Goal: Task Accomplishment & Management: Use online tool/utility

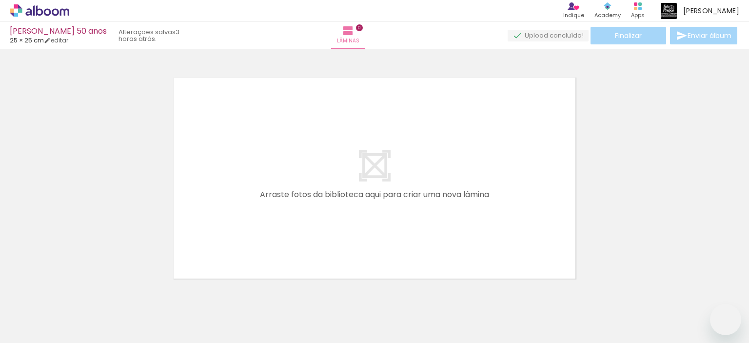
click at [34, 314] on input "Todas as fotos" at bounding box center [27, 313] width 37 height 8
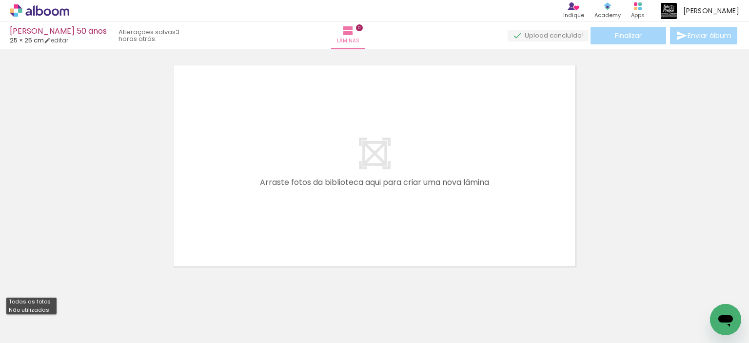
click at [0, 0] on slot "Não utilizadas" at bounding box center [0, 0] width 0 height 0
type input "Não utilizadas"
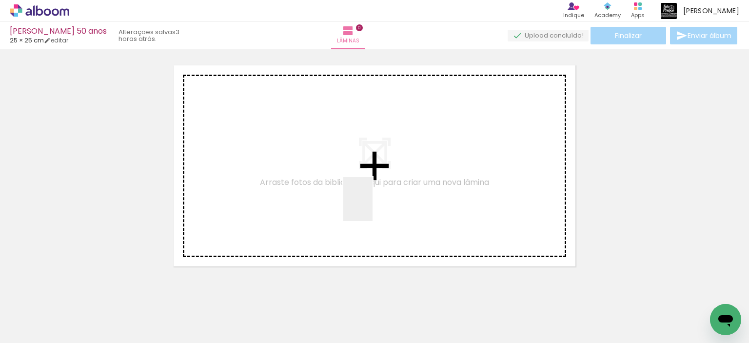
drag, startPoint x: 595, startPoint y: 321, endPoint x: 373, endPoint y: 206, distance: 250.1
click at [373, 206] on quentale-workspace at bounding box center [374, 171] width 749 height 343
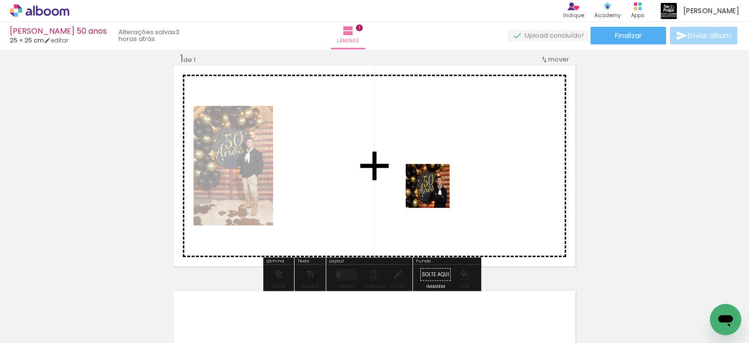
drag, startPoint x: 601, startPoint y: 313, endPoint x: 435, endPoint y: 193, distance: 204.7
click at [435, 193] on quentale-workspace at bounding box center [374, 171] width 749 height 343
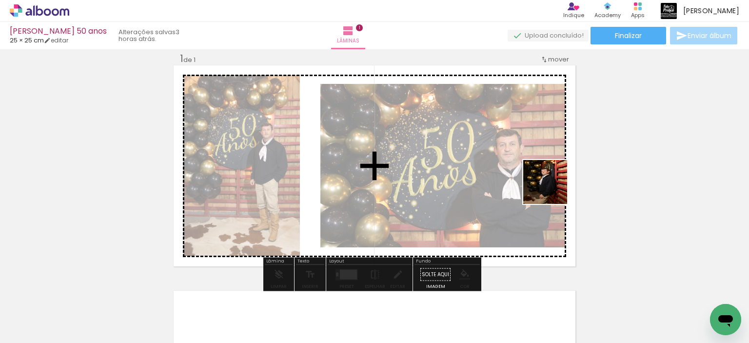
drag, startPoint x: 600, startPoint y: 315, endPoint x: 553, endPoint y: 189, distance: 134.3
click at [553, 189] on quentale-workspace at bounding box center [374, 171] width 749 height 343
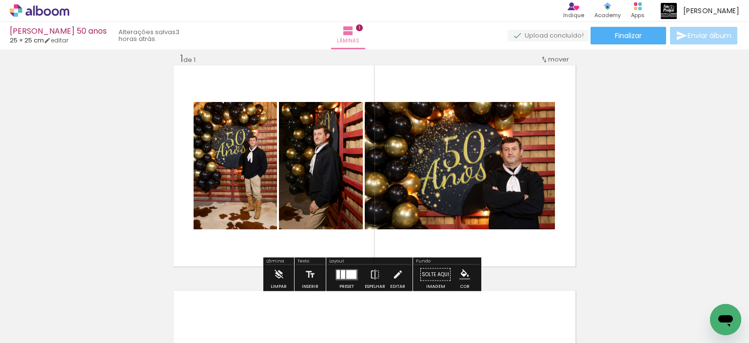
scroll to position [207, 0]
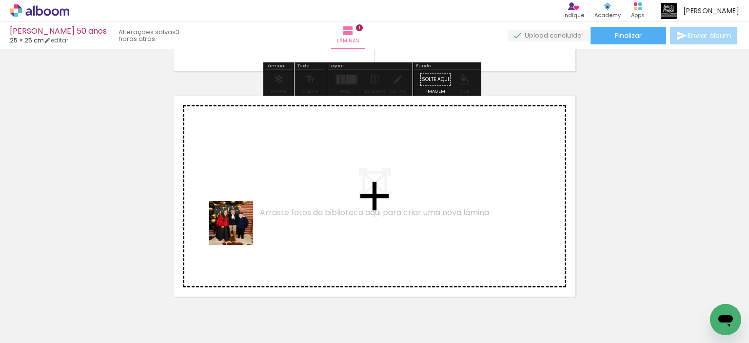
drag, startPoint x: 103, startPoint y: 311, endPoint x: 241, endPoint y: 230, distance: 159.9
click at [241, 230] on quentale-workspace at bounding box center [374, 171] width 749 height 343
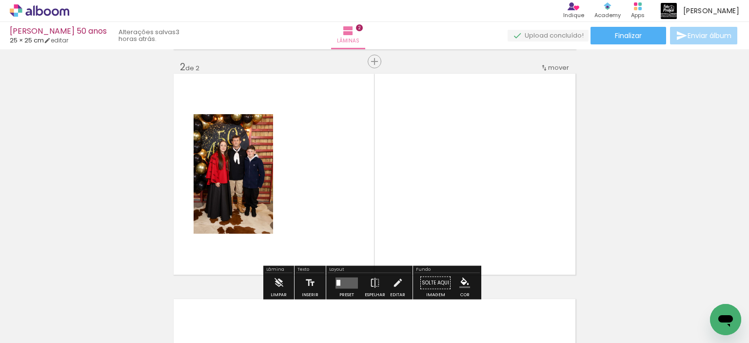
scroll to position [238, 0]
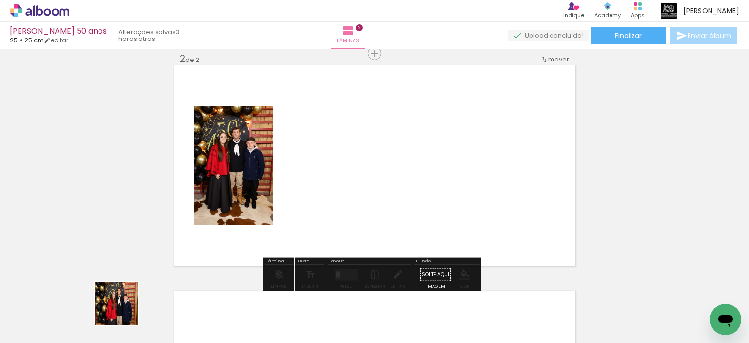
drag, startPoint x: 124, startPoint y: 311, endPoint x: 411, endPoint y: 173, distance: 318.1
click at [411, 173] on quentale-workspace at bounding box center [374, 171] width 749 height 343
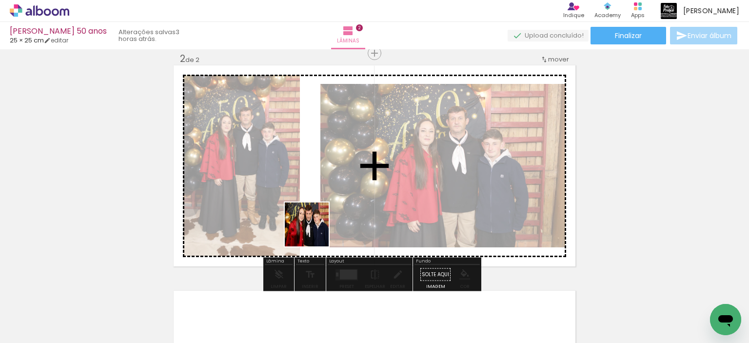
drag, startPoint x: 112, startPoint y: 310, endPoint x: 314, endPoint y: 232, distance: 216.7
click at [314, 232] on quentale-workspace at bounding box center [374, 171] width 749 height 343
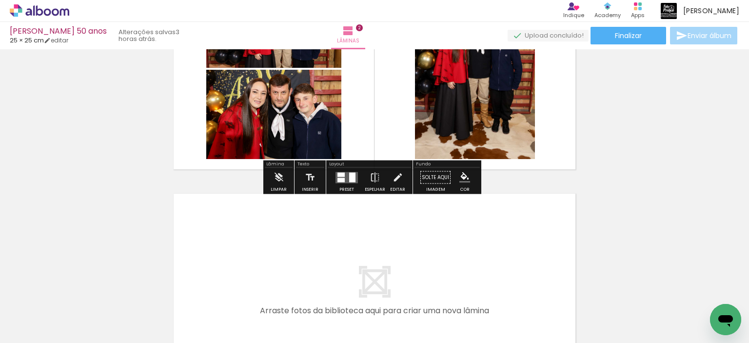
scroll to position [335, 0]
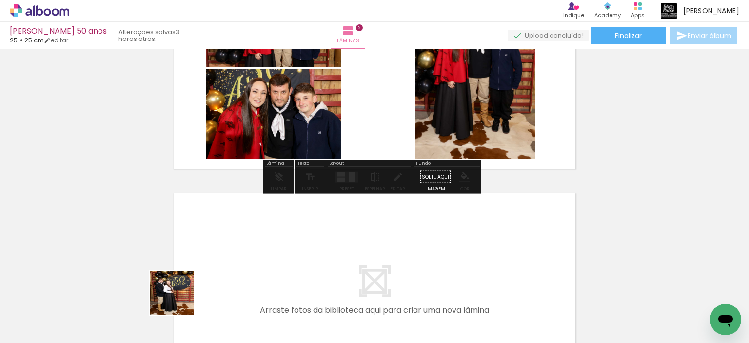
drag, startPoint x: 180, startPoint y: 300, endPoint x: 164, endPoint y: 314, distance: 20.7
click at [250, 272] on quentale-workspace at bounding box center [374, 171] width 749 height 343
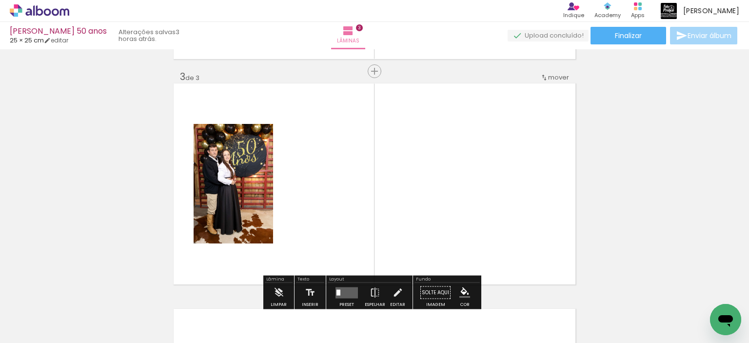
scroll to position [463, 0]
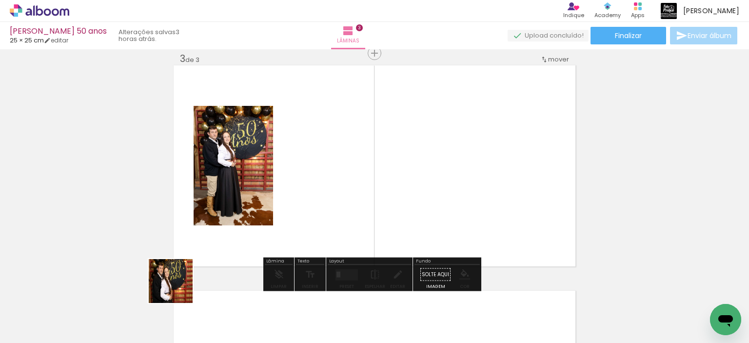
drag, startPoint x: 158, startPoint y: 296, endPoint x: 315, endPoint y: 238, distance: 166.8
click at [315, 238] on quentale-workspace at bounding box center [374, 171] width 749 height 343
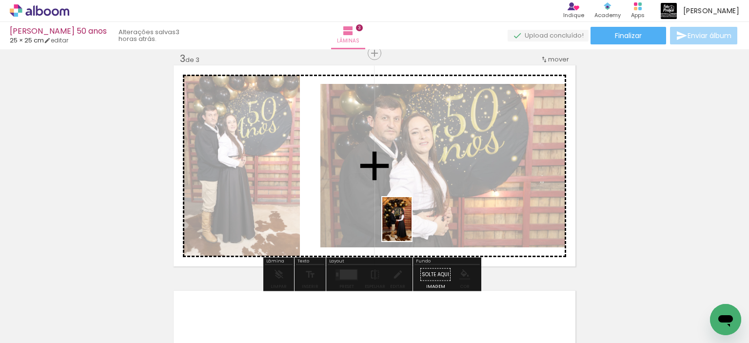
drag, startPoint x: 117, startPoint y: 299, endPoint x: 381, endPoint y: 216, distance: 277.0
click at [412, 226] on quentale-workspace at bounding box center [374, 171] width 749 height 343
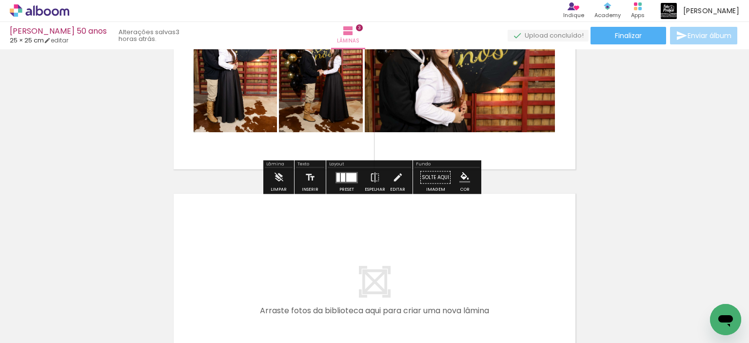
scroll to position [561, 0]
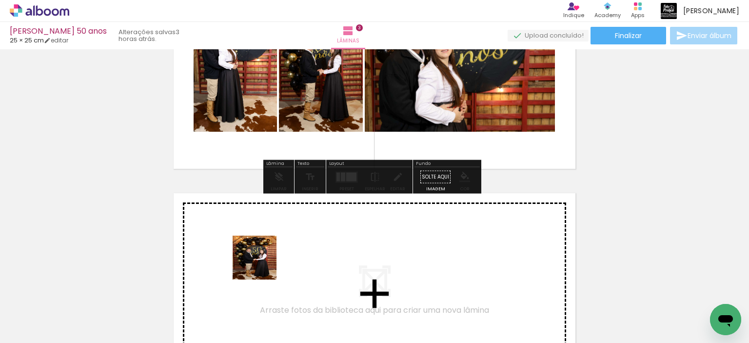
drag, startPoint x: 243, startPoint y: 277, endPoint x: 224, endPoint y: 282, distance: 19.2
click at [262, 264] on quentale-workspace at bounding box center [374, 171] width 749 height 343
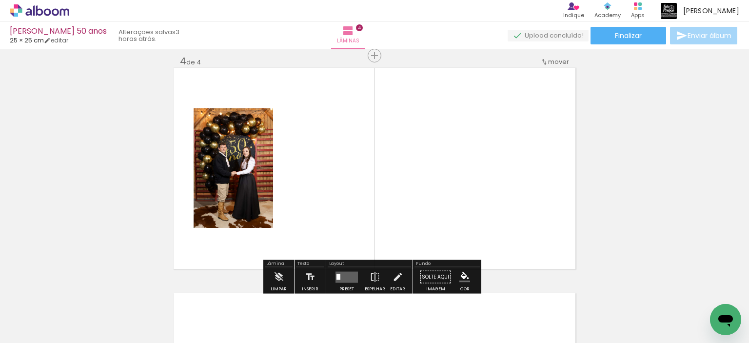
scroll to position [688, 0]
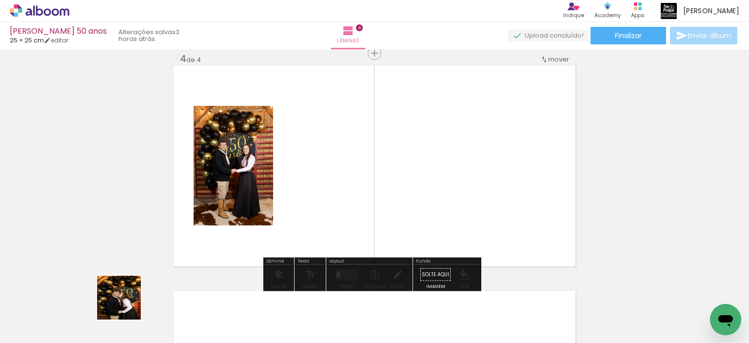
drag, startPoint x: 116, startPoint y: 310, endPoint x: 273, endPoint y: 236, distance: 173.1
click at [283, 228] on quentale-workspace at bounding box center [374, 171] width 749 height 343
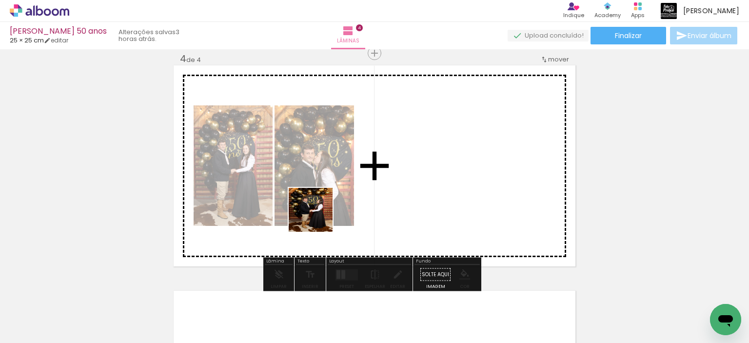
drag, startPoint x: 113, startPoint y: 313, endPoint x: 318, endPoint y: 217, distance: 226.3
click at [318, 217] on quentale-workspace at bounding box center [374, 171] width 749 height 343
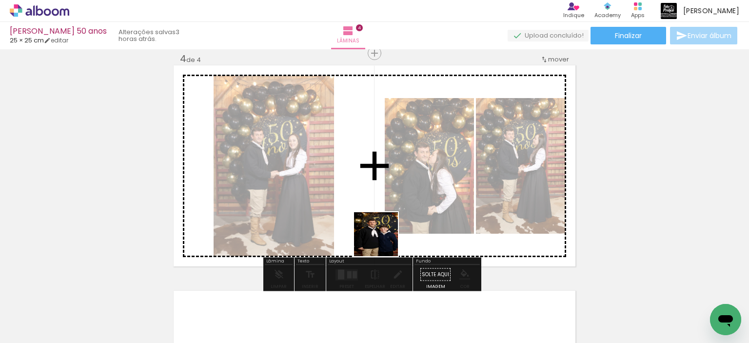
drag, startPoint x: 270, startPoint y: 273, endPoint x: 455, endPoint y: 217, distance: 193.7
click at [455, 217] on quentale-workspace at bounding box center [374, 171] width 749 height 343
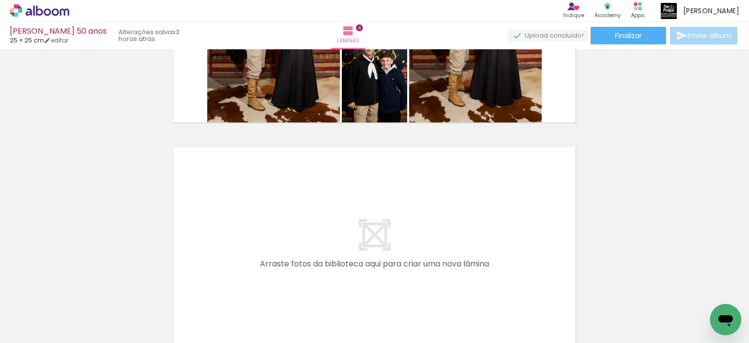
scroll to position [835, 0]
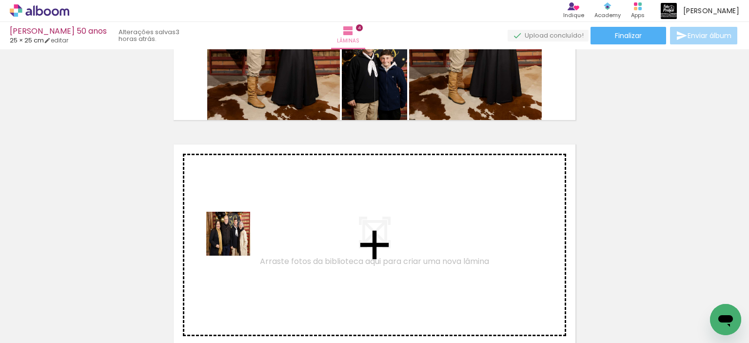
drag, startPoint x: 102, startPoint y: 300, endPoint x: 244, endPoint y: 236, distance: 155.4
click at [244, 236] on quentale-workspace at bounding box center [374, 171] width 749 height 343
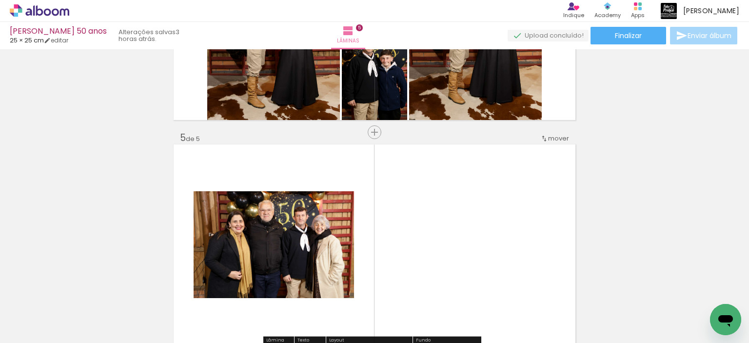
scroll to position [914, 0]
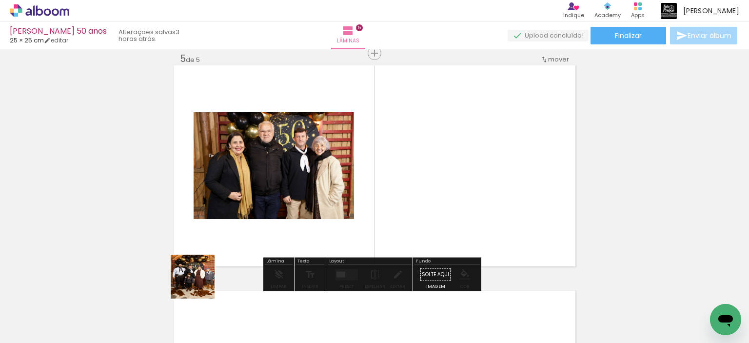
drag, startPoint x: 200, startPoint y: 284, endPoint x: 478, endPoint y: 178, distance: 297.5
click at [478, 178] on quentale-workspace at bounding box center [374, 171] width 749 height 343
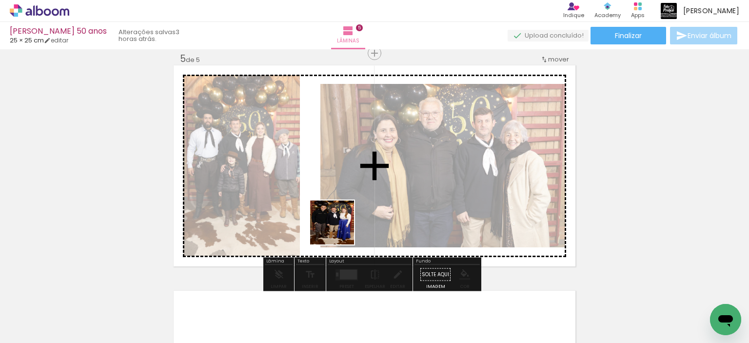
drag, startPoint x: 108, startPoint y: 314, endPoint x: 176, endPoint y: 272, distance: 79.5
click at [385, 206] on quentale-workspace at bounding box center [374, 171] width 749 height 343
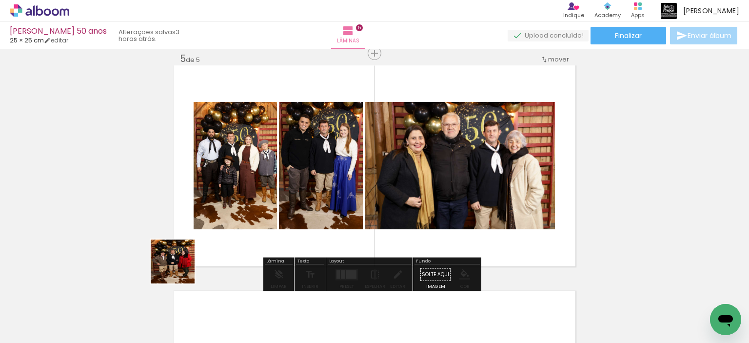
drag, startPoint x: 180, startPoint y: 269, endPoint x: 230, endPoint y: 231, distance: 62.7
click at [258, 218] on quentale-workspace at bounding box center [374, 171] width 749 height 343
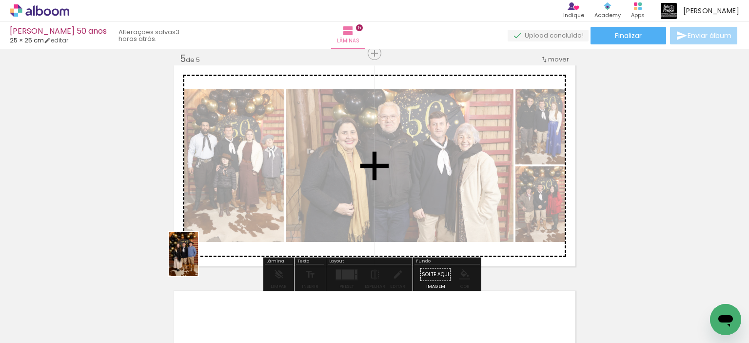
drag, startPoint x: 84, startPoint y: 320, endPoint x: 183, endPoint y: 247, distance: 122.6
click at [236, 218] on quentale-workspace at bounding box center [374, 171] width 749 height 343
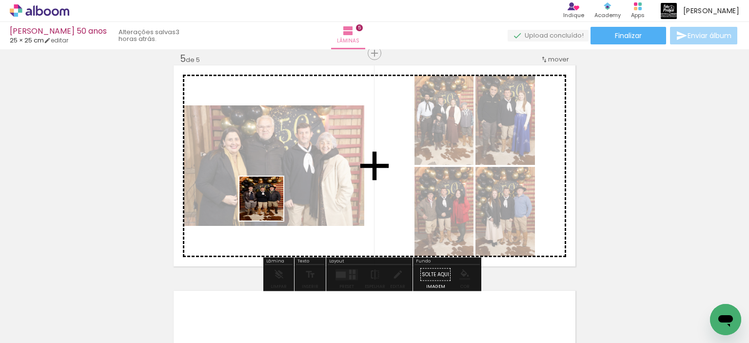
drag, startPoint x: 115, startPoint y: 310, endPoint x: 269, endPoint y: 206, distance: 186.2
click at [269, 206] on quentale-workspace at bounding box center [374, 171] width 749 height 343
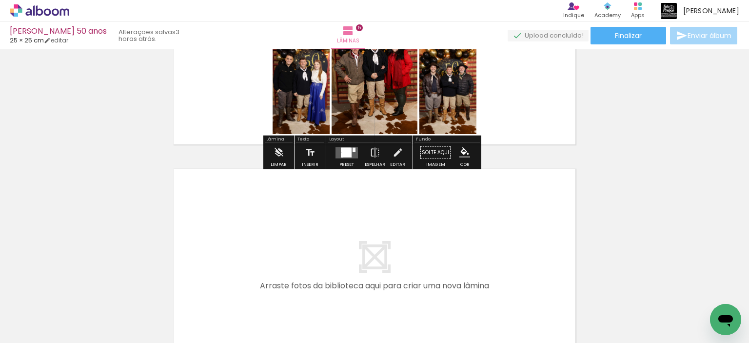
scroll to position [1060, 0]
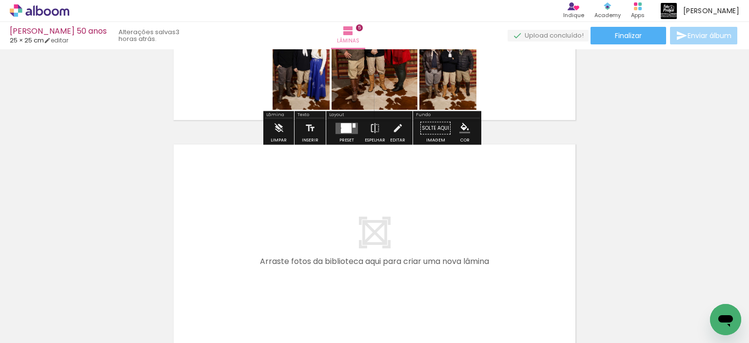
drag, startPoint x: 96, startPoint y: 320, endPoint x: 273, endPoint y: 234, distance: 197.0
click at [273, 234] on quentale-workspace at bounding box center [374, 171] width 749 height 343
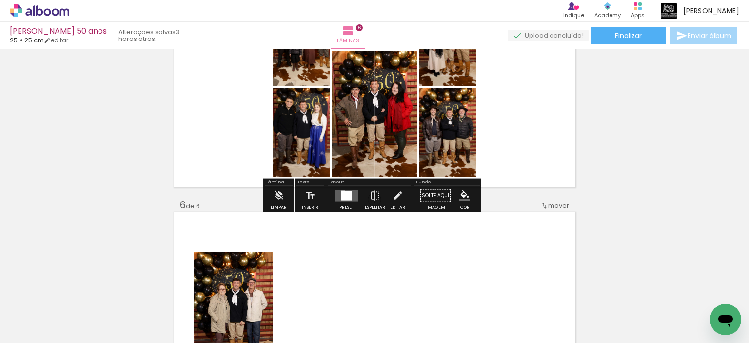
scroll to position [895, 0]
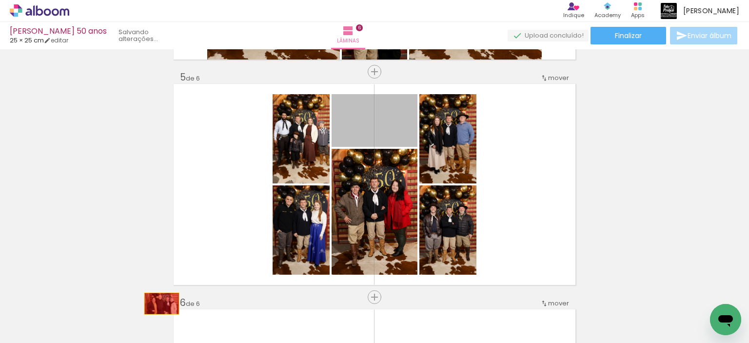
drag, startPoint x: 379, startPoint y: 129, endPoint x: 158, endPoint y: 303, distance: 281.4
click at [158, 303] on quentale-workspace at bounding box center [374, 171] width 749 height 343
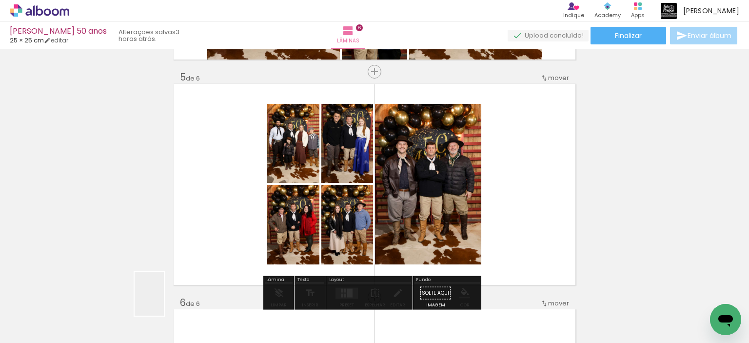
drag, startPoint x: 164, startPoint y: 301, endPoint x: 245, endPoint y: 223, distance: 112.5
click at [251, 223] on quentale-workspace at bounding box center [374, 171] width 749 height 343
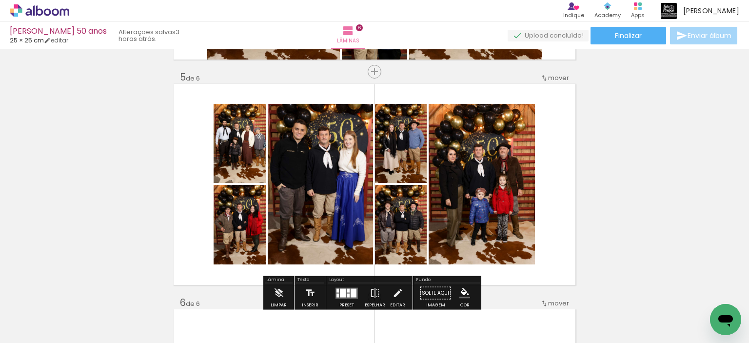
drag, startPoint x: 274, startPoint y: 240, endPoint x: 268, endPoint y: 245, distance: 7.9
click at [275, 240] on quentale-workspace at bounding box center [374, 171] width 749 height 343
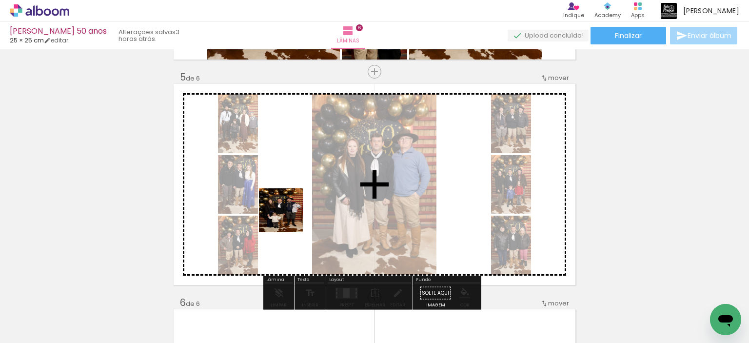
drag, startPoint x: 167, startPoint y: 314, endPoint x: 288, endPoint y: 218, distance: 154.9
click at [288, 218] on quentale-workspace at bounding box center [374, 171] width 749 height 343
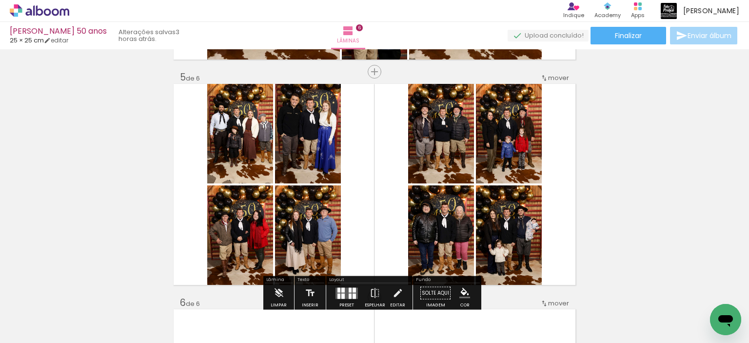
drag, startPoint x: 273, startPoint y: 317, endPoint x: 332, endPoint y: 183, distance: 146.4
click at [333, 182] on quentale-workspace at bounding box center [374, 171] width 749 height 343
